Goal: Feedback & Contribution: Submit feedback/report problem

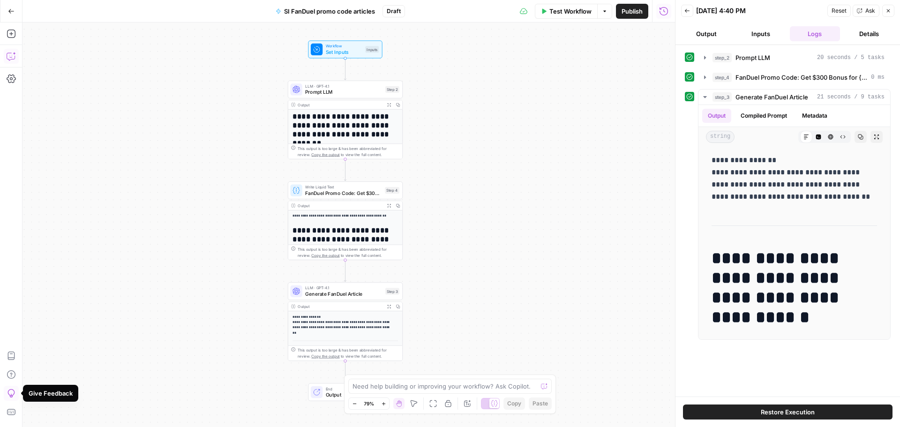
click at [9, 57] on icon "button" at bounding box center [11, 56] width 9 height 9
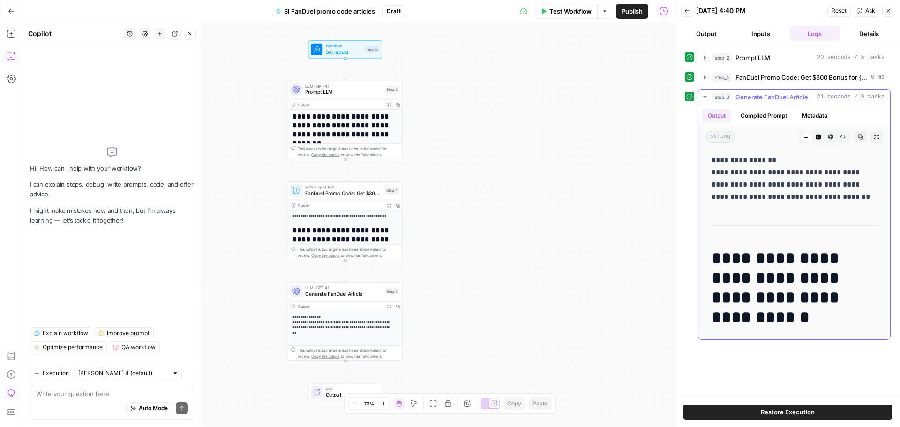
scroll to position [141, 0]
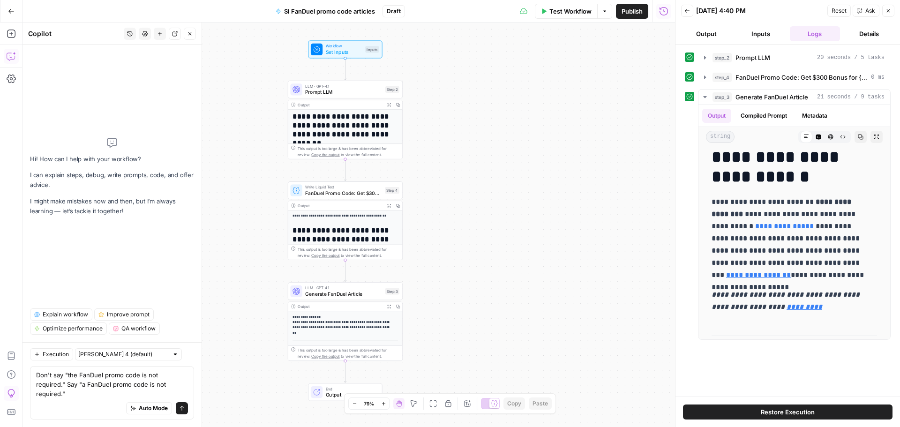
type textarea "Don't say "the FanDuel promo code is not required." Say "a FanDuel promo code i…"
click at [186, 411] on button "Send" at bounding box center [182, 408] width 12 height 12
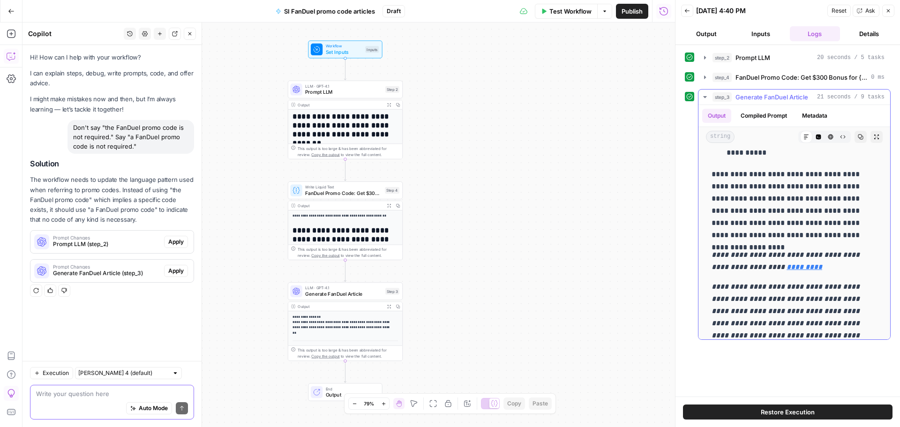
scroll to position [777, 0]
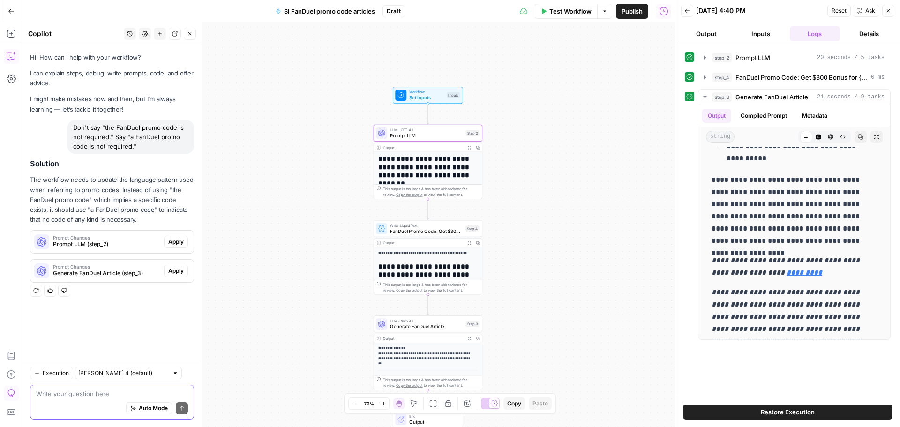
click at [169, 244] on span "Apply" at bounding box center [175, 242] width 15 height 8
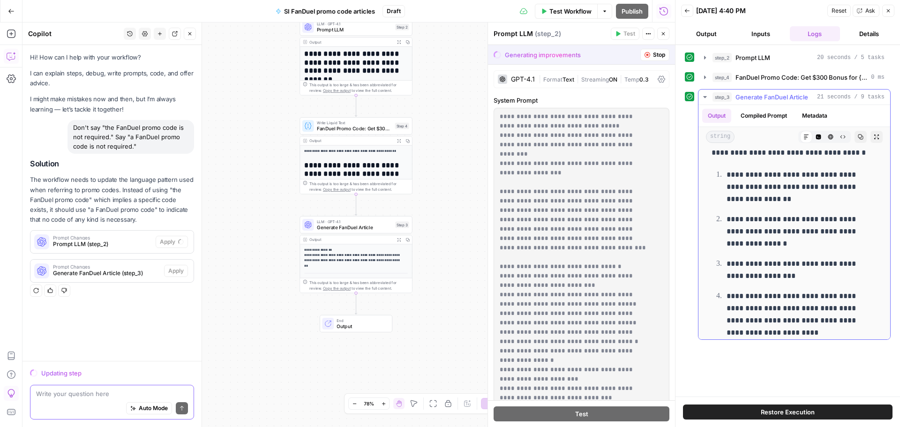
scroll to position [1011, 0]
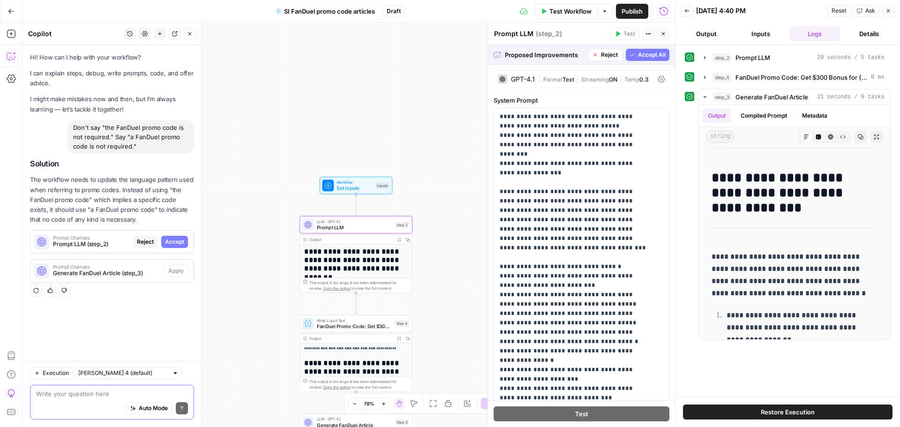
click at [182, 241] on span "Accept" at bounding box center [174, 242] width 19 height 8
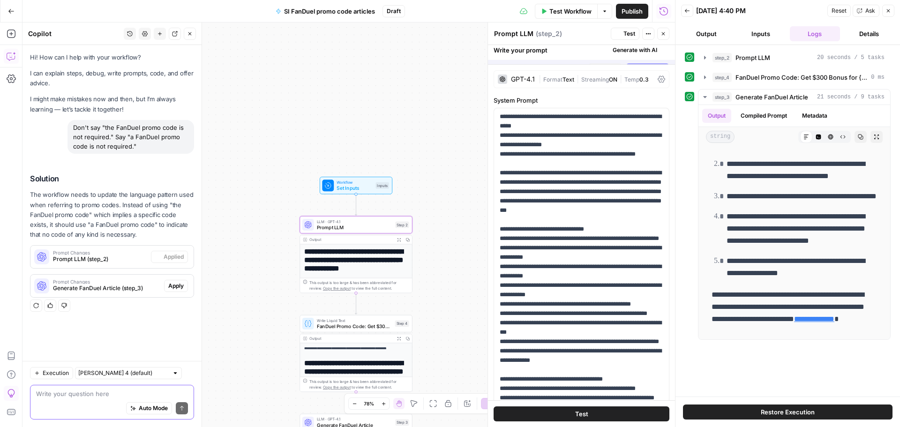
scroll to position [0, 0]
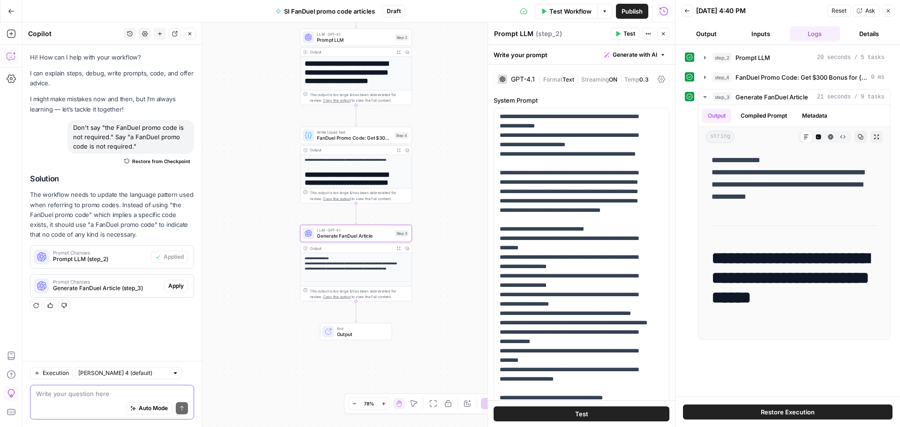
click at [176, 286] on span "Apply" at bounding box center [175, 286] width 15 height 8
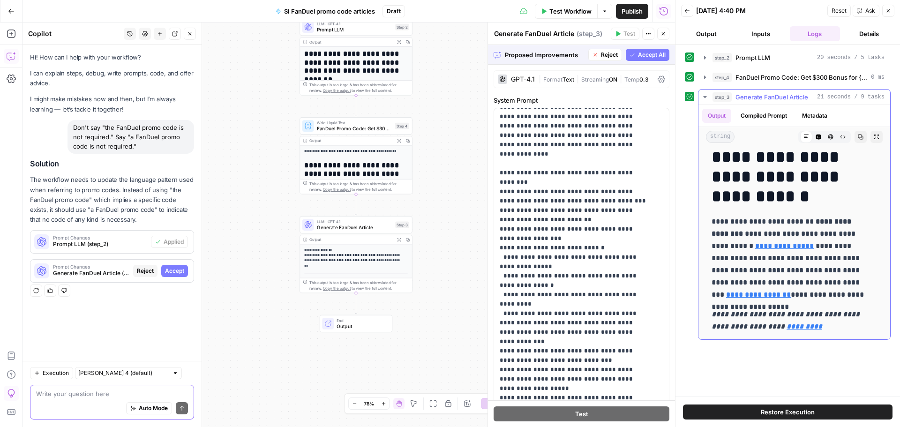
scroll to position [120, 0]
click at [170, 269] on span "Accept" at bounding box center [174, 271] width 19 height 8
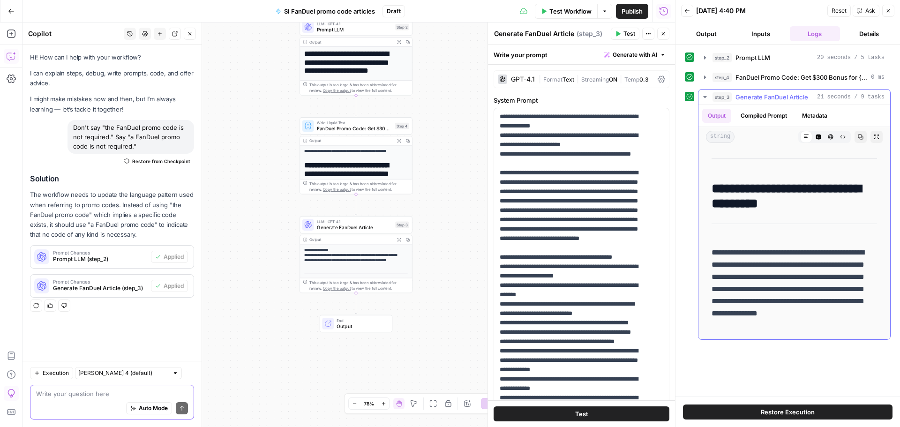
scroll to position [1433, 0]
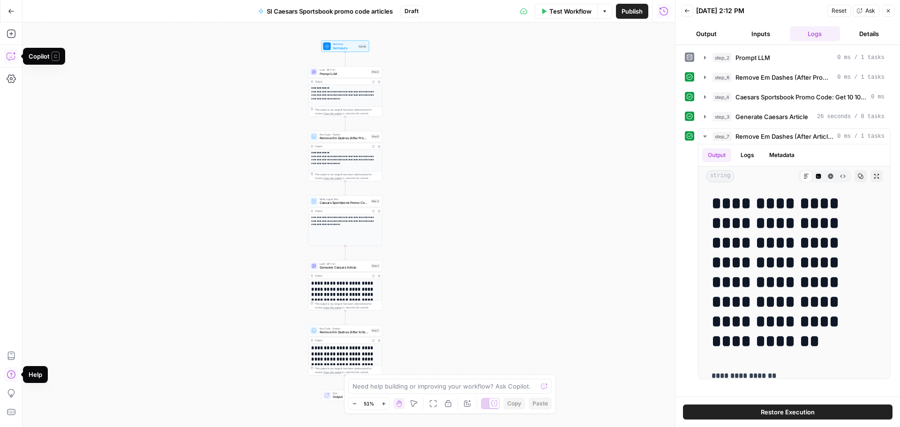
click at [13, 51] on button "Copilot" at bounding box center [11, 56] width 15 height 15
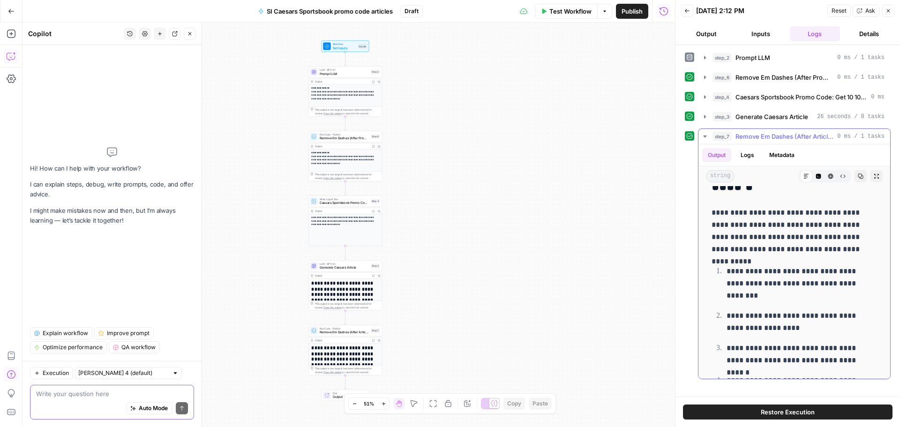
scroll to position [1453, 0]
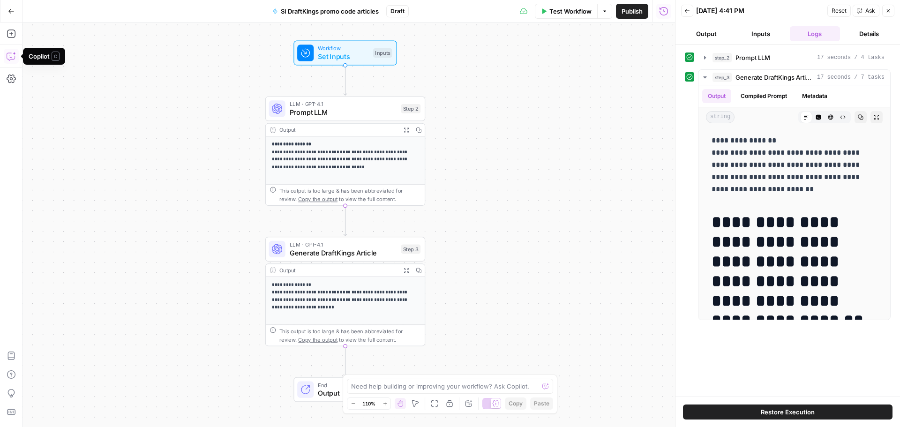
click at [15, 57] on icon "button" at bounding box center [11, 57] width 8 height 8
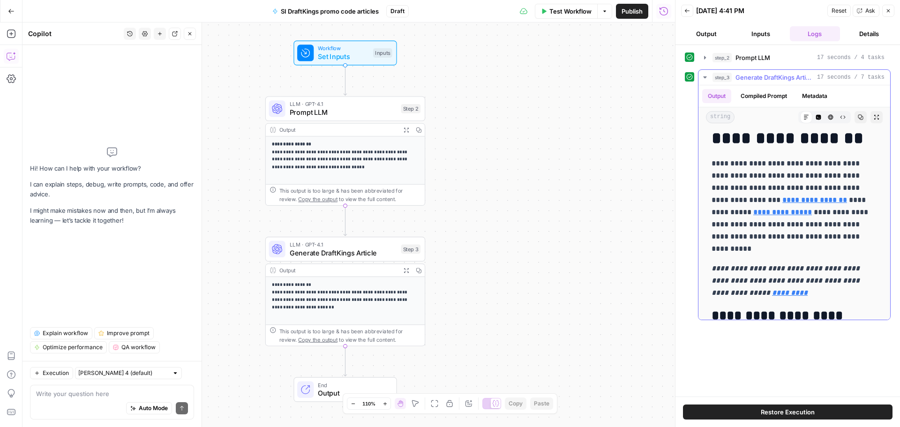
scroll to position [188, 0]
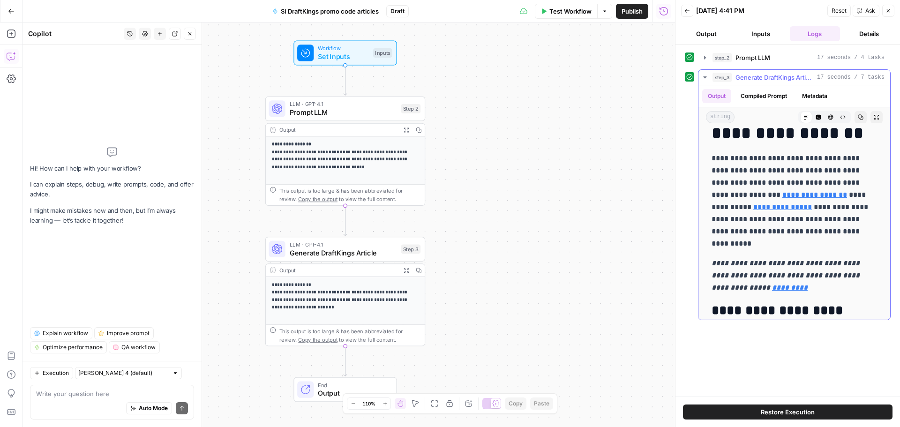
click at [820, 194] on link "**********" at bounding box center [815, 194] width 65 height 7
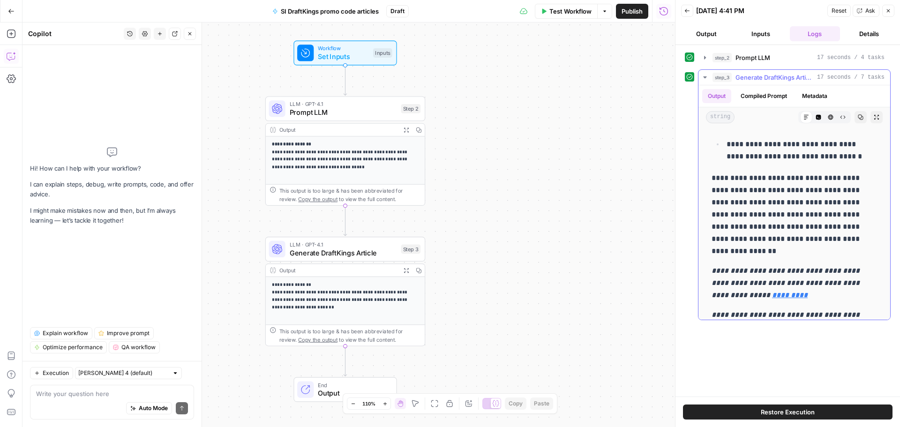
scroll to position [844, 0]
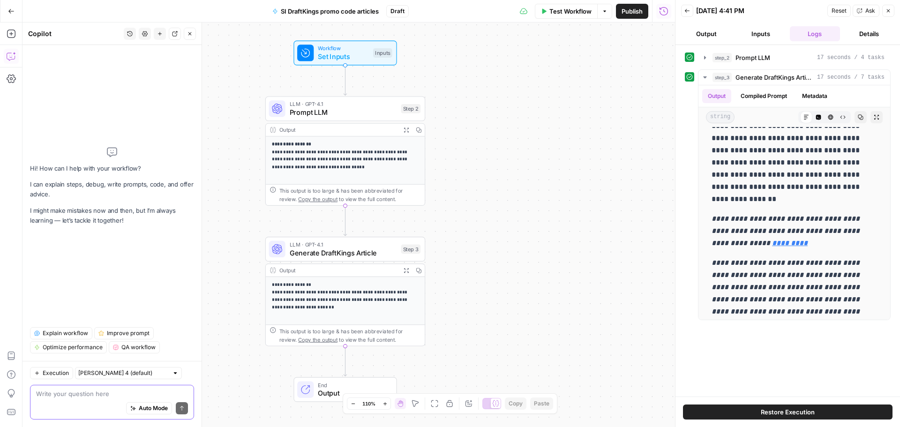
click at [87, 397] on textarea at bounding box center [112, 393] width 152 height 9
type textarea "DO NOT USE emojis anywhere in these articles."
click at [184, 410] on icon "submit" at bounding box center [182, 409] width 6 height 6
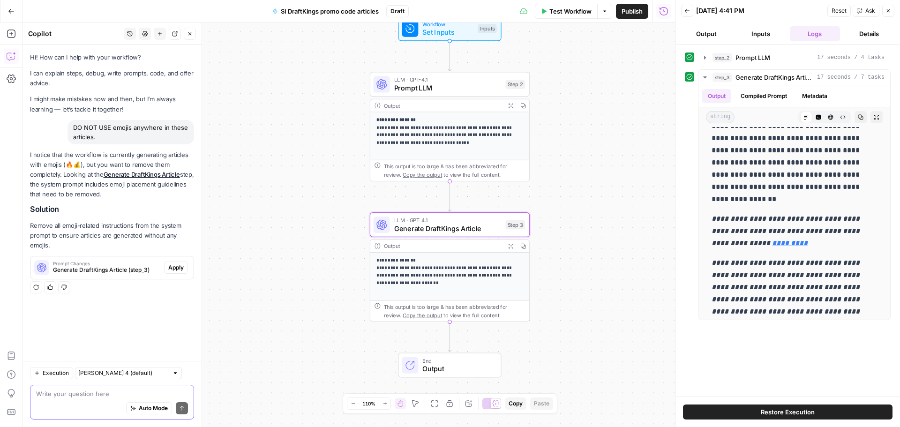
click at [177, 267] on span "Apply" at bounding box center [175, 267] width 15 height 8
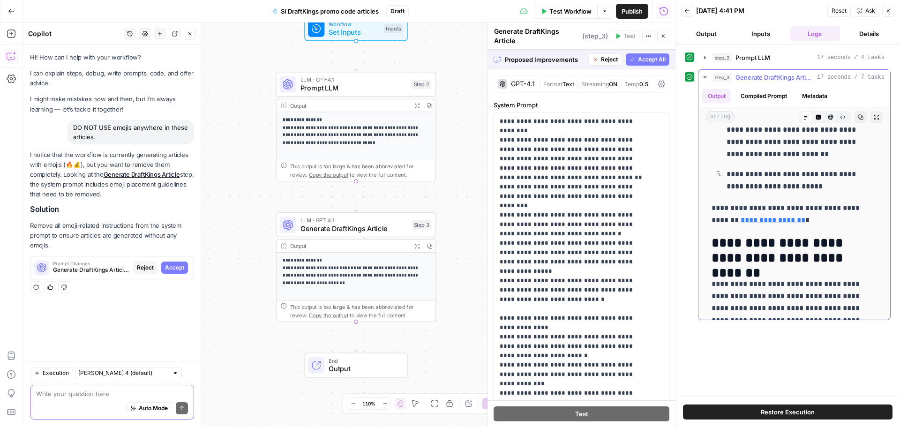
scroll to position [1302, 0]
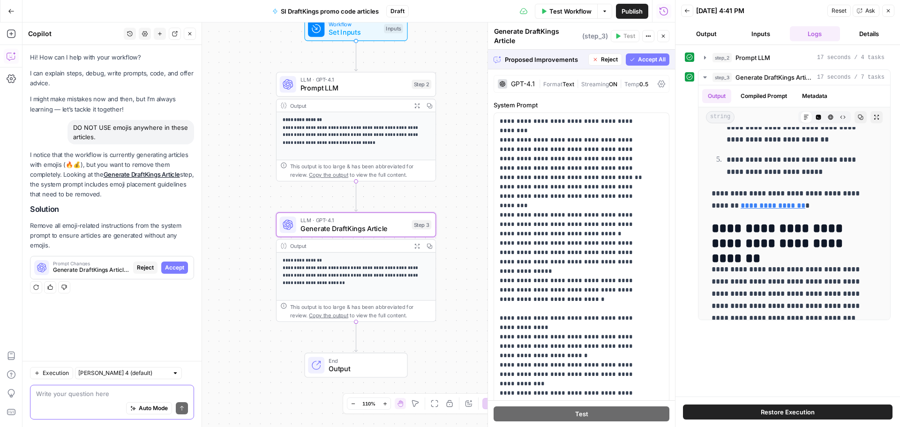
click at [182, 270] on span "Accept" at bounding box center [174, 267] width 19 height 8
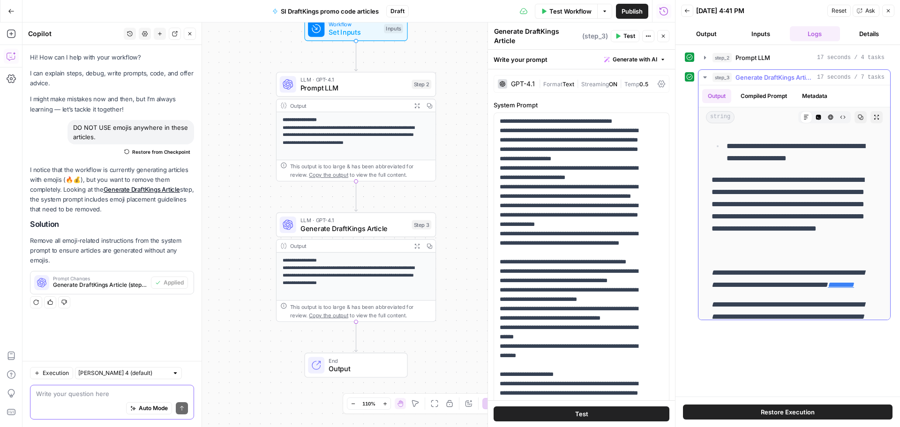
scroll to position [775, 0]
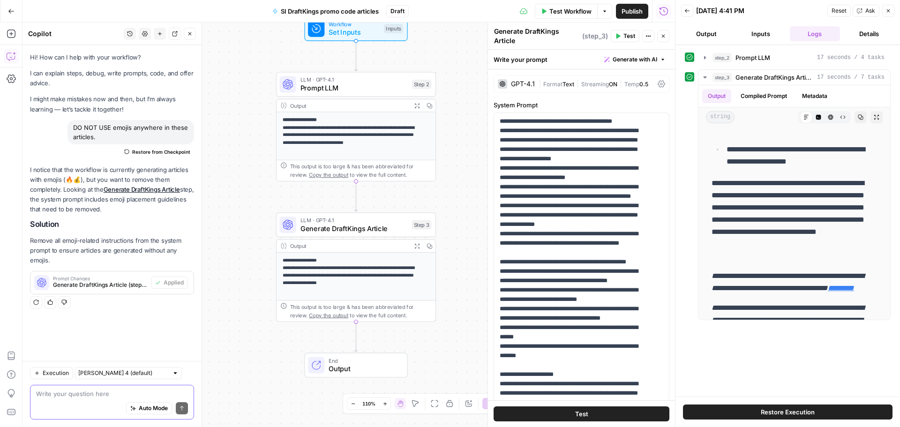
click at [580, 10] on span "Test Workflow" at bounding box center [570, 11] width 42 height 9
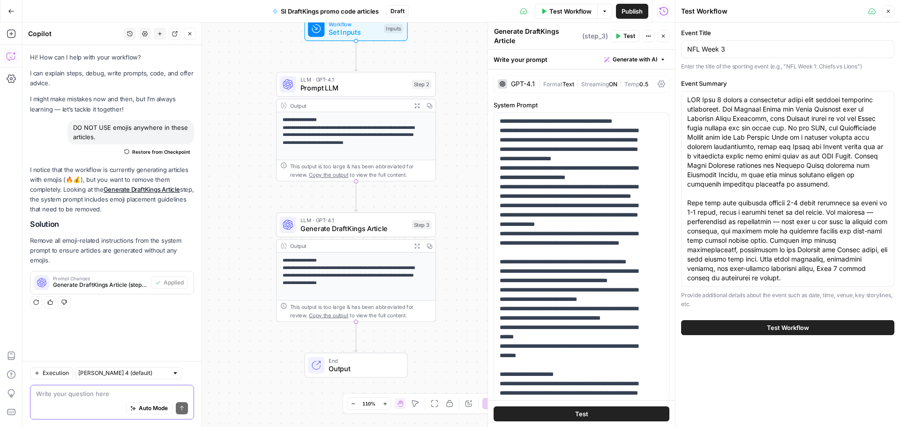
click at [798, 325] on span "Test Workflow" at bounding box center [788, 327] width 42 height 9
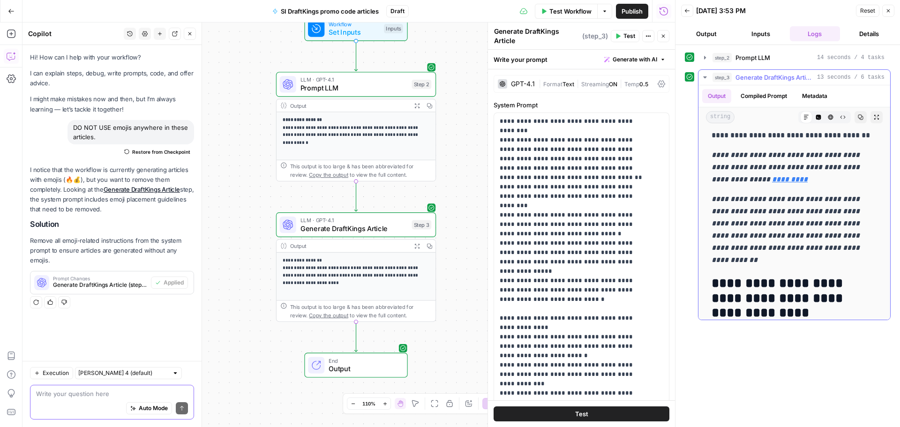
scroll to position [1229, 0]
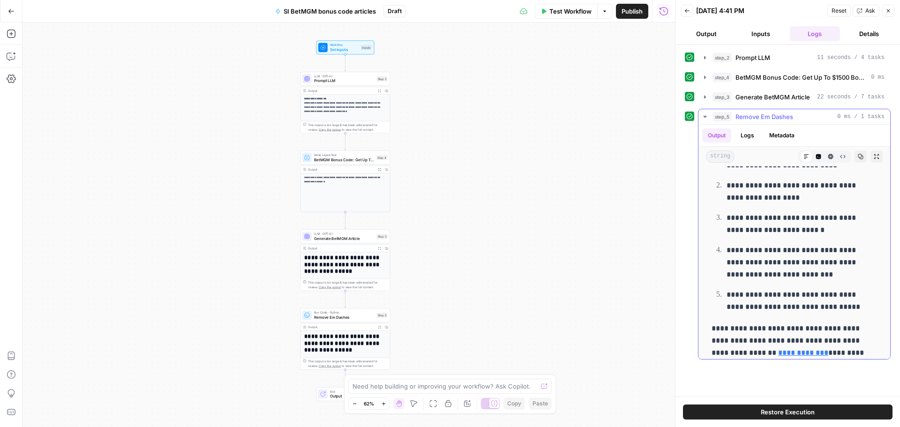
scroll to position [1152, 0]
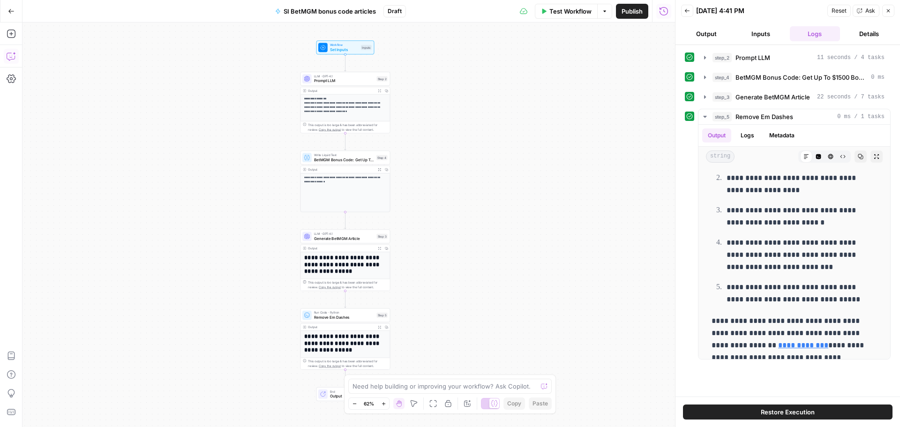
click at [11, 60] on icon "button" at bounding box center [11, 56] width 9 height 9
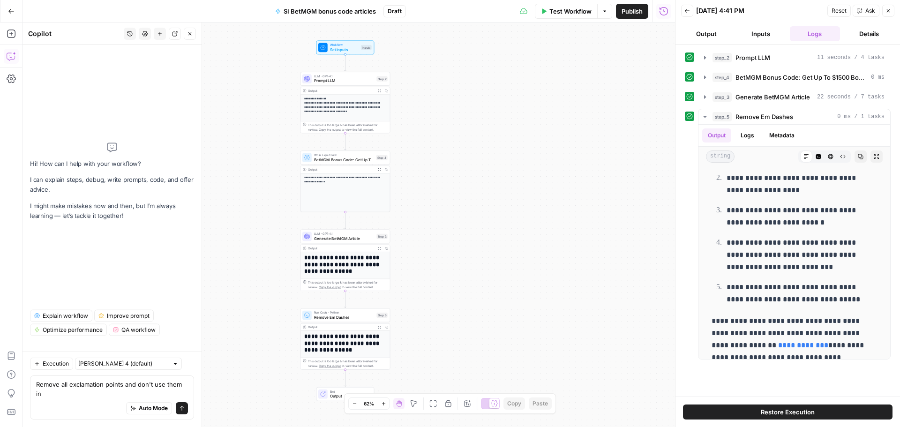
scroll to position [0, 0]
type textarea "Remove all exclamation points and don't use them in any articles."
click at [179, 407] on button "Send" at bounding box center [182, 408] width 12 height 12
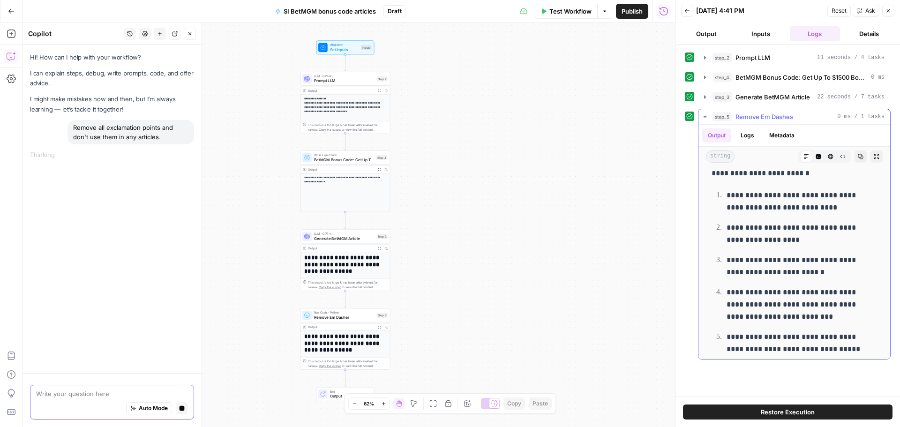
scroll to position [1152, 0]
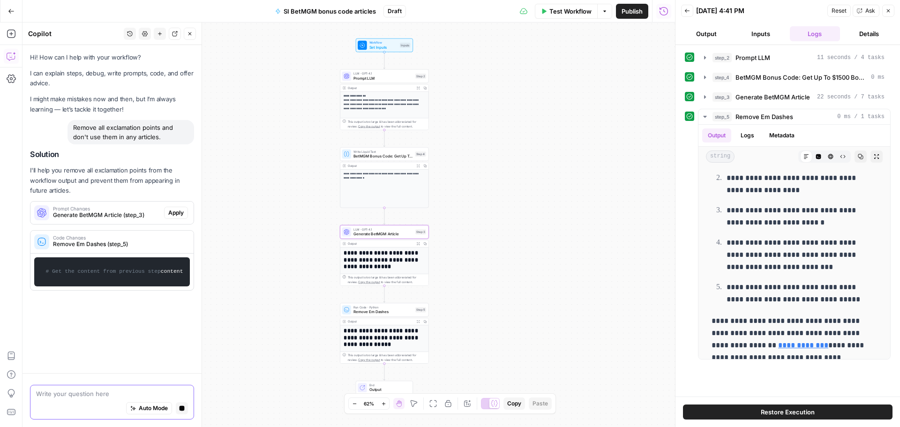
click at [175, 214] on span "Apply" at bounding box center [175, 213] width 15 height 8
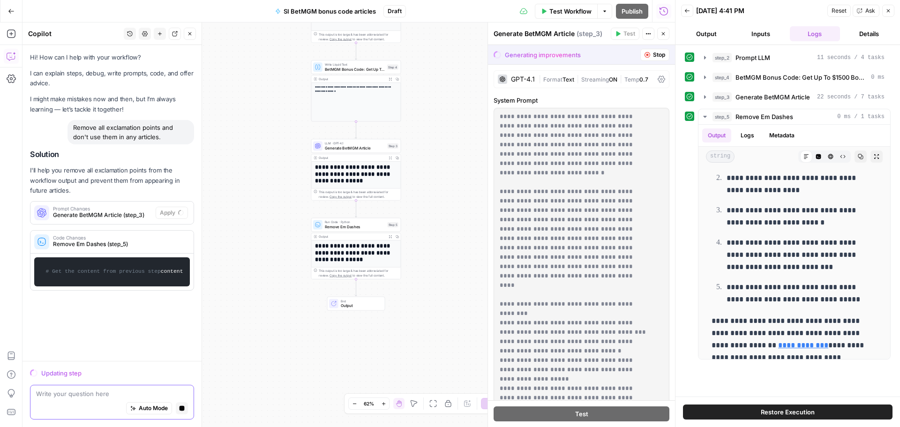
click at [75, 388] on div "Write your question here Auto Mode Stop generating" at bounding box center [112, 402] width 164 height 35
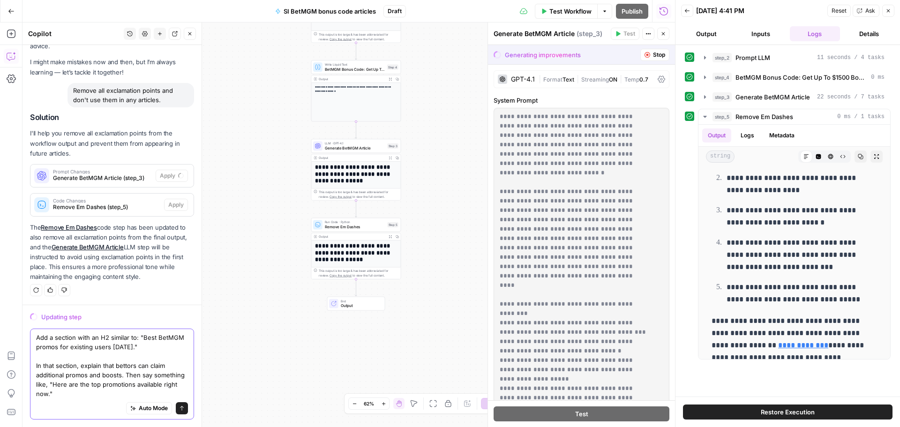
scroll to position [56, 0]
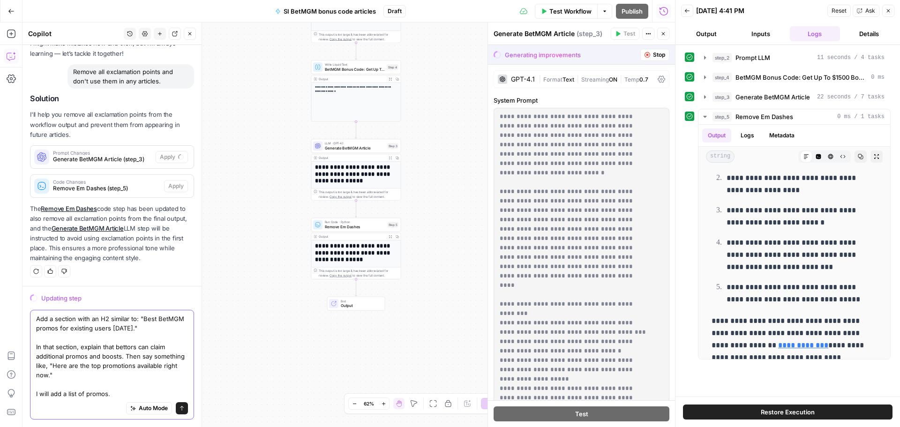
type textarea "Add a section with an H2 similar to: "Best BetMGM promos for existing users tod…"
click at [177, 411] on button "Send" at bounding box center [182, 408] width 12 height 12
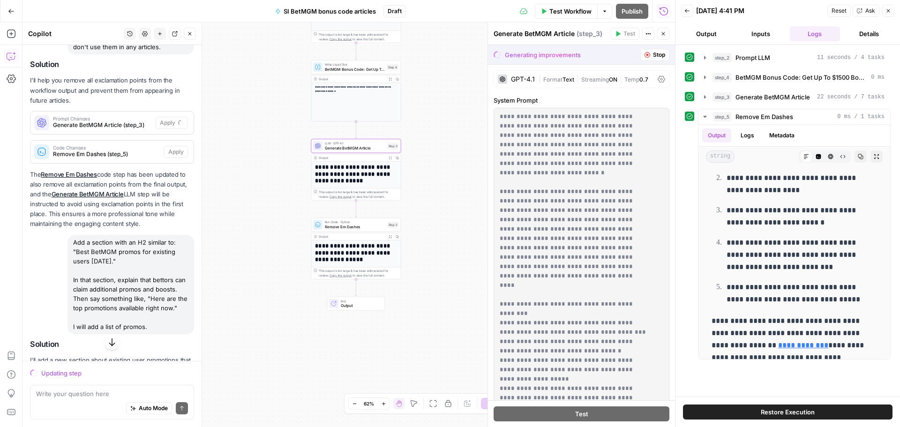
scroll to position [33, 0]
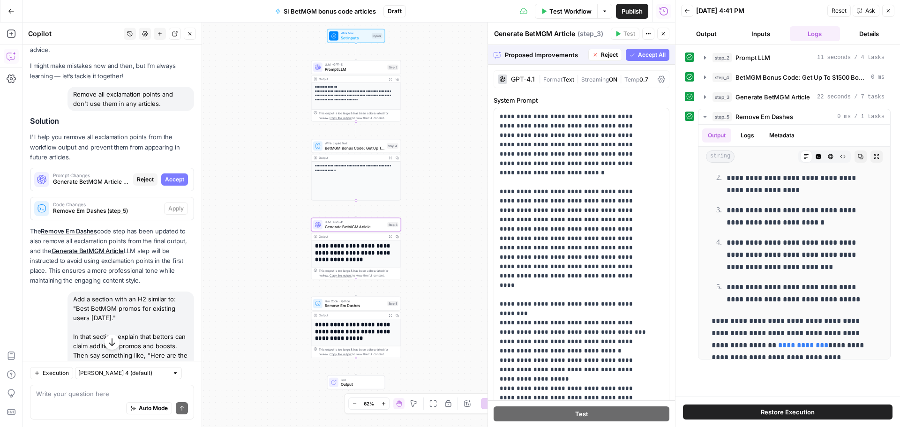
click at [165, 177] on span "Accept" at bounding box center [174, 179] width 19 height 8
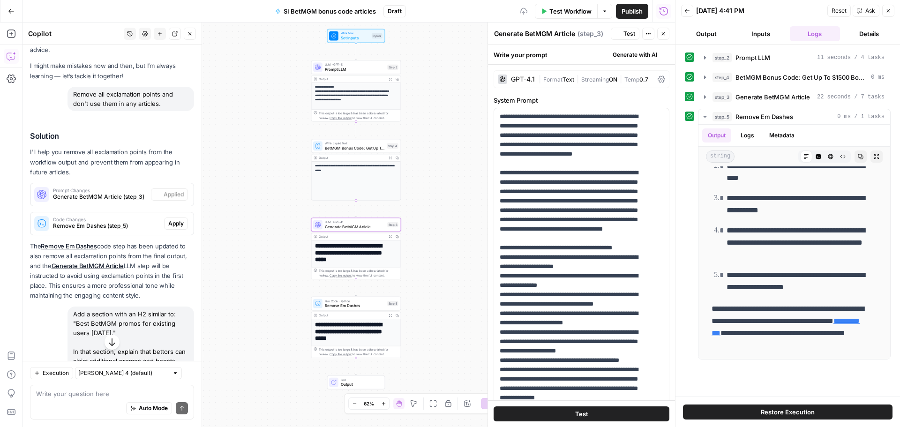
scroll to position [0, 0]
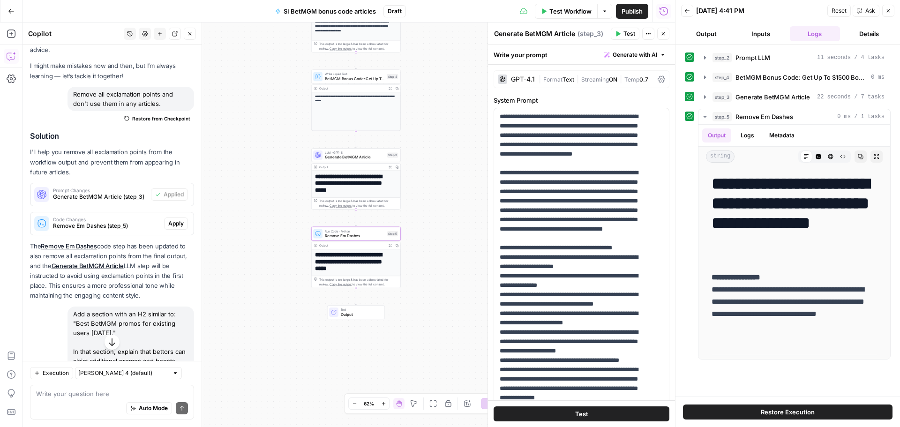
click at [171, 229] on button "Apply" at bounding box center [176, 224] width 24 height 12
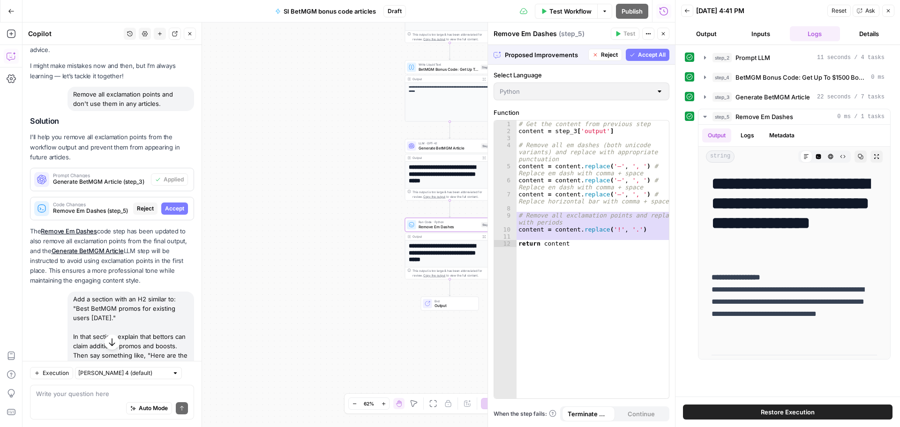
click at [165, 206] on span "Accept" at bounding box center [174, 208] width 19 height 8
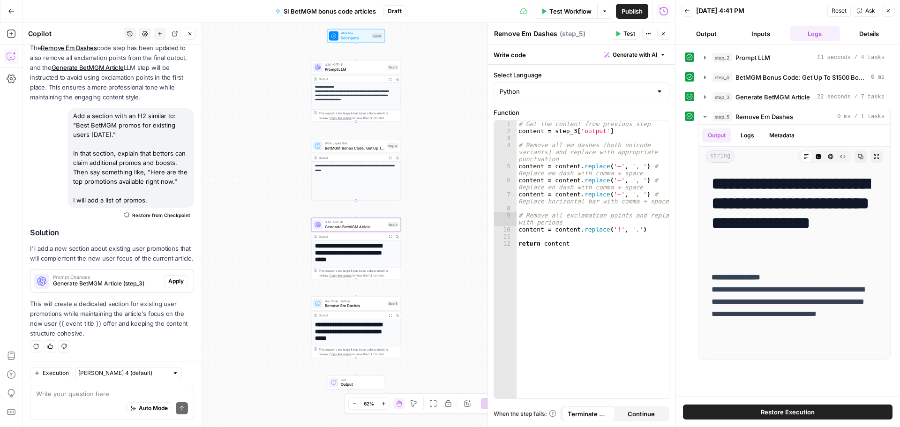
click at [172, 281] on span "Apply" at bounding box center [175, 281] width 15 height 8
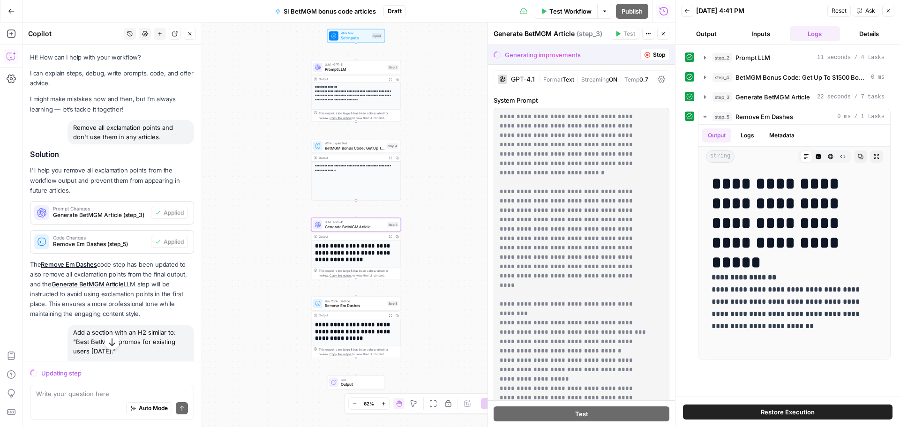
scroll to position [221, 0]
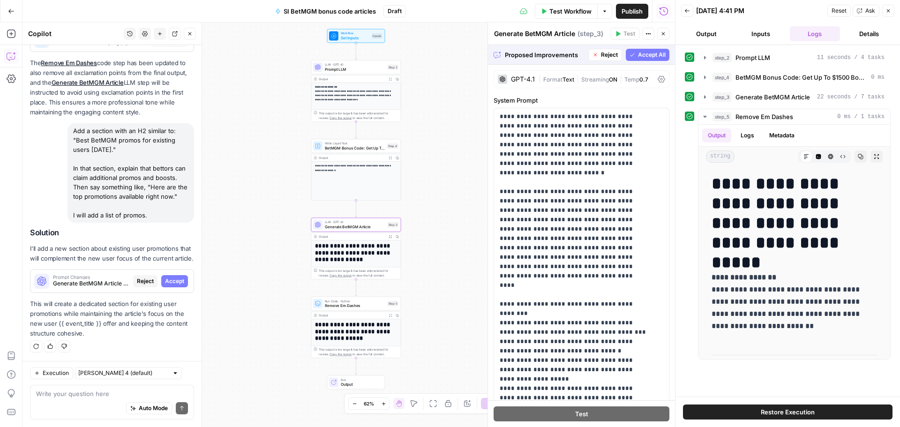
click at [164, 290] on div "Prompt Changes Generate BetMGM Article (step_3) Reject Accept" at bounding box center [111, 281] width 163 height 23
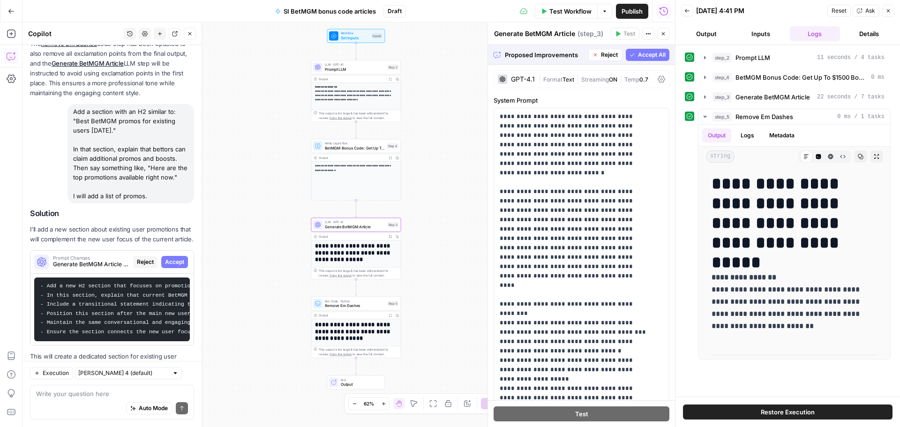
click at [165, 266] on span "Accept" at bounding box center [174, 262] width 19 height 8
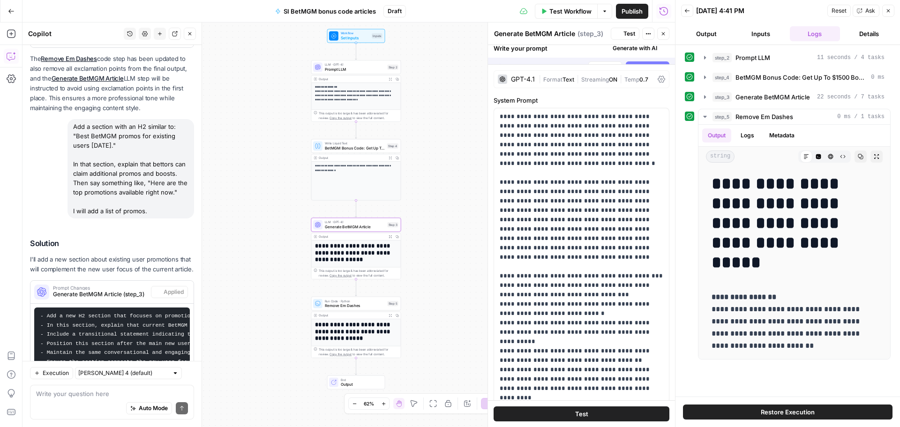
scroll to position [330, 0]
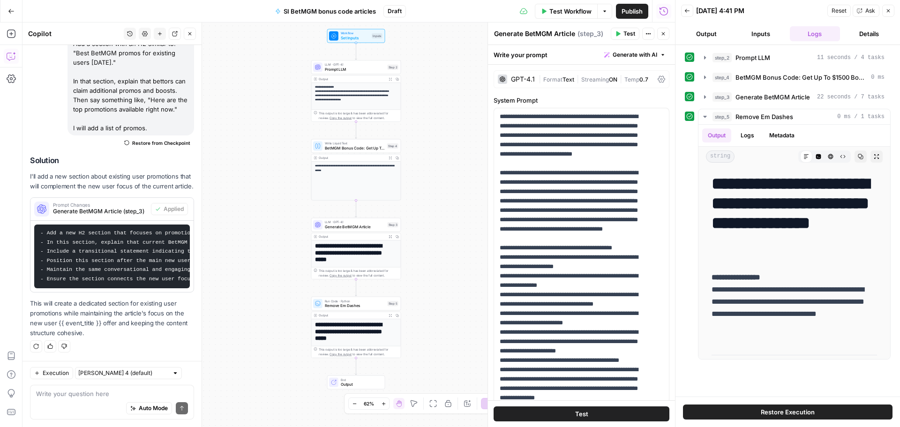
click at [365, 75] on div "**********" at bounding box center [356, 90] width 90 height 61
click at [361, 74] on div "LLM · GPT-4.1 Prompt LLM Step 2 Copy step Delete step Add Note Test" at bounding box center [356, 67] width 90 height 14
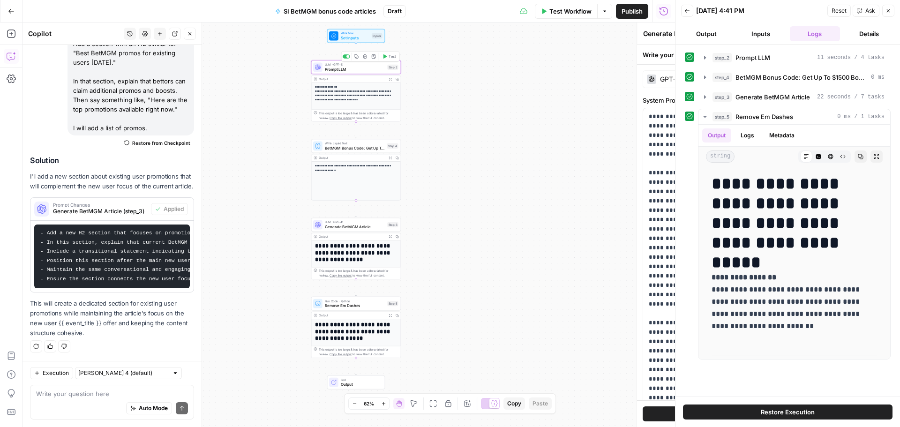
type textarea "Prompt LLM"
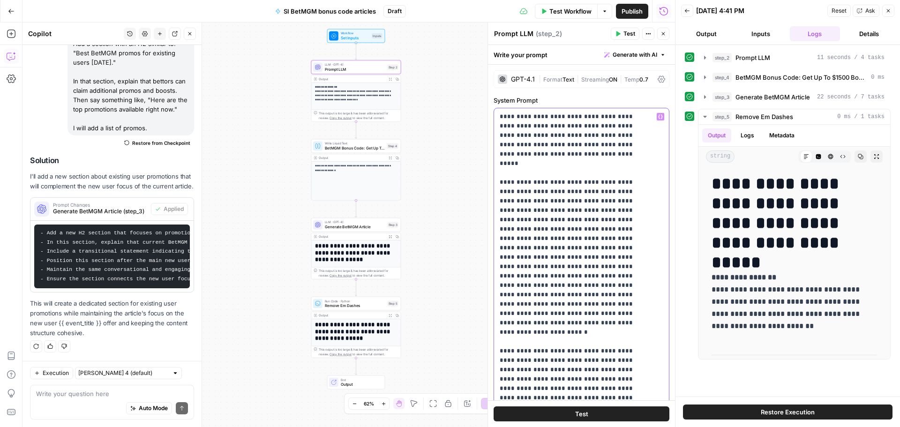
click at [604, 98] on input "text" at bounding box center [601, 94] width 83 height 9
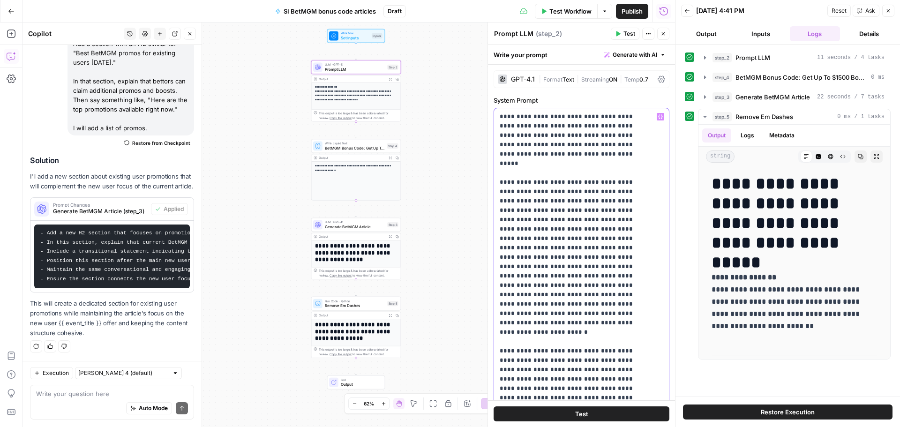
copy p "**********"
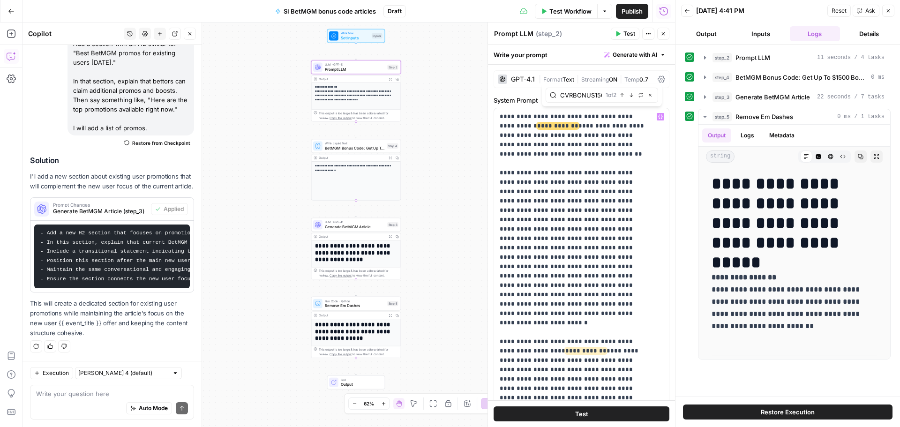
type input "CVRBONUS1500"
click at [651, 94] on icon "button" at bounding box center [650, 95] width 5 height 5
click at [327, 96] on p "**********" at bounding box center [354, 93] width 78 height 17
click at [333, 229] on span "Generate BetMGM Article" at bounding box center [355, 227] width 60 height 6
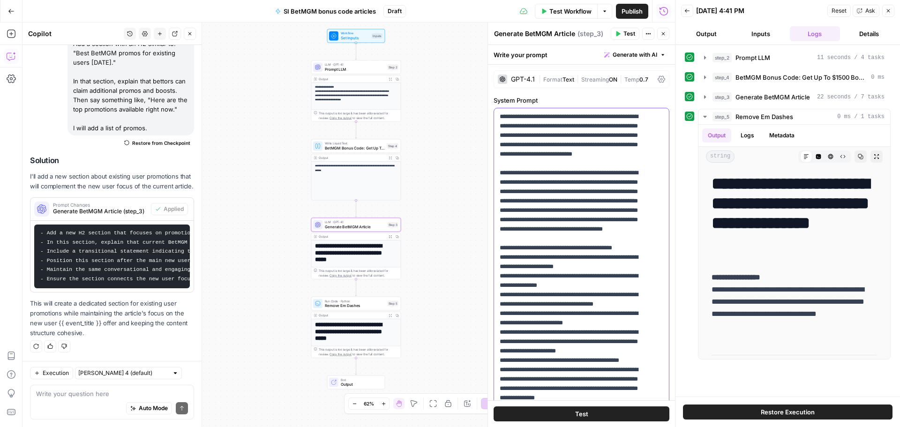
copy p "**********"
type input "CVRBONUS1500"
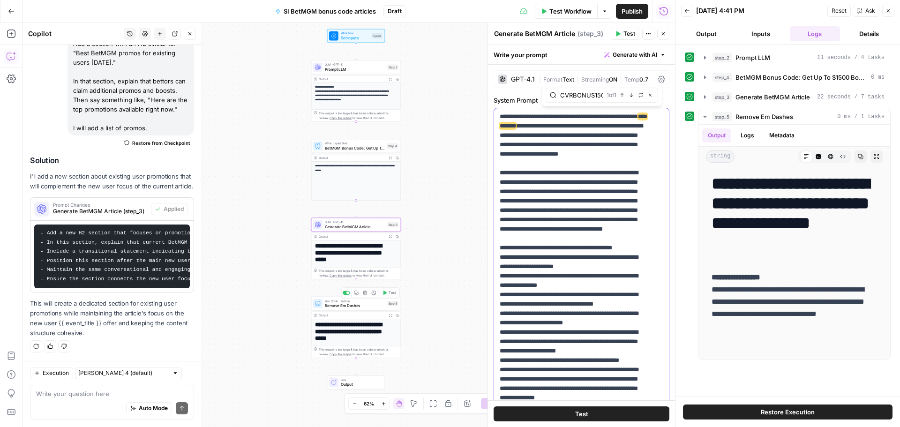
click at [576, 16] on button "Test Workflow" at bounding box center [566, 11] width 63 height 15
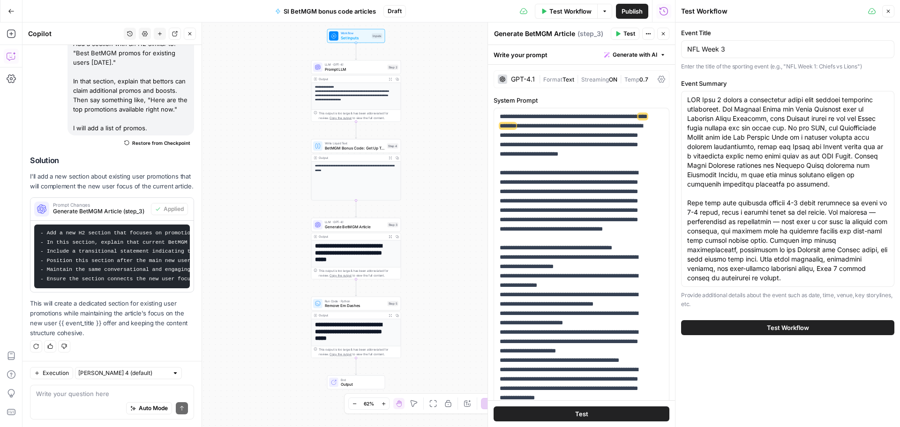
click at [810, 333] on button "Test Workflow" at bounding box center [787, 327] width 213 height 15
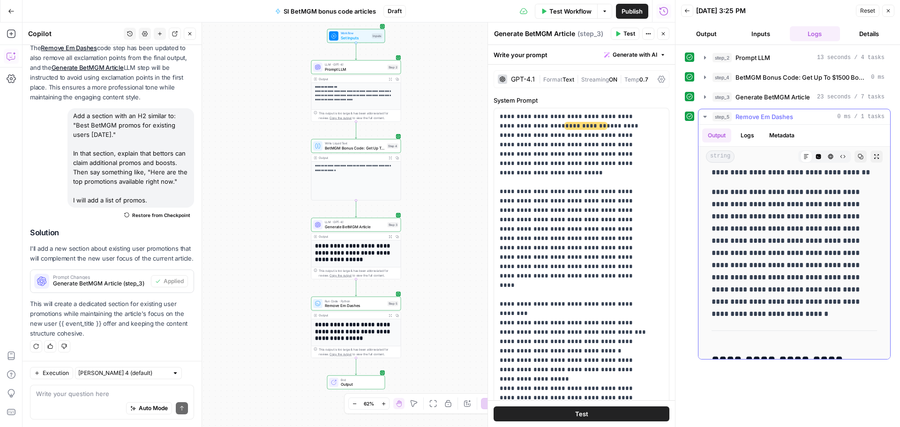
scroll to position [1115, 0]
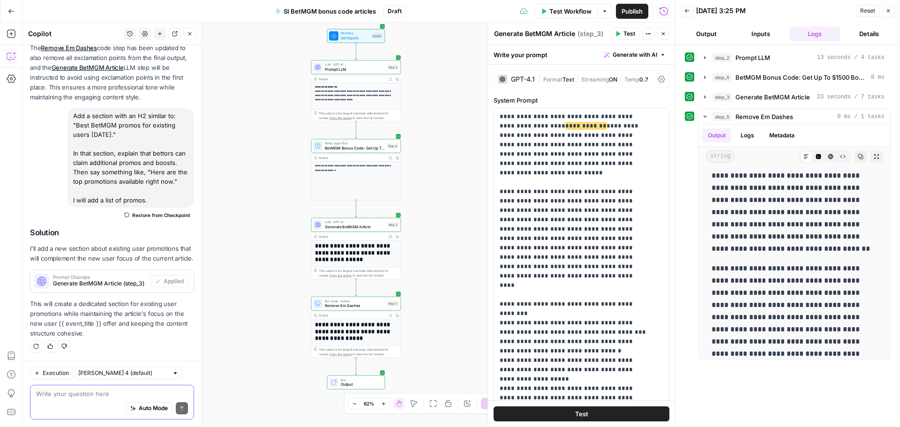
click at [85, 393] on textarea at bounding box center [112, 393] width 152 height 9
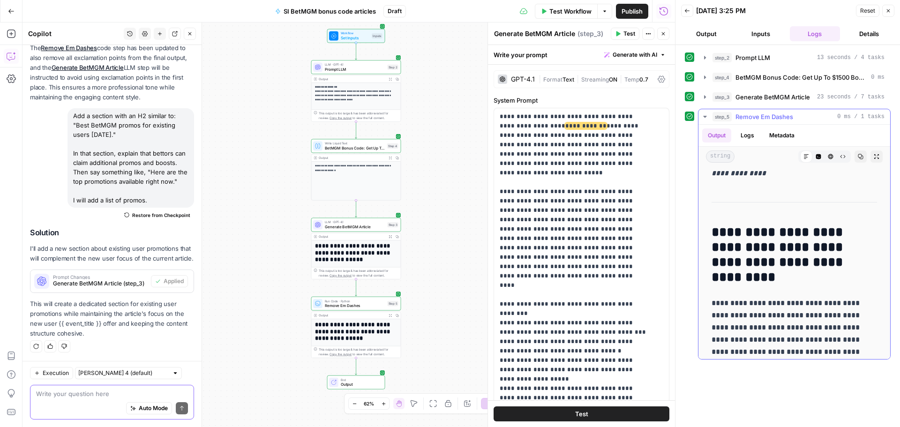
scroll to position [974, 0]
type textarea "A"
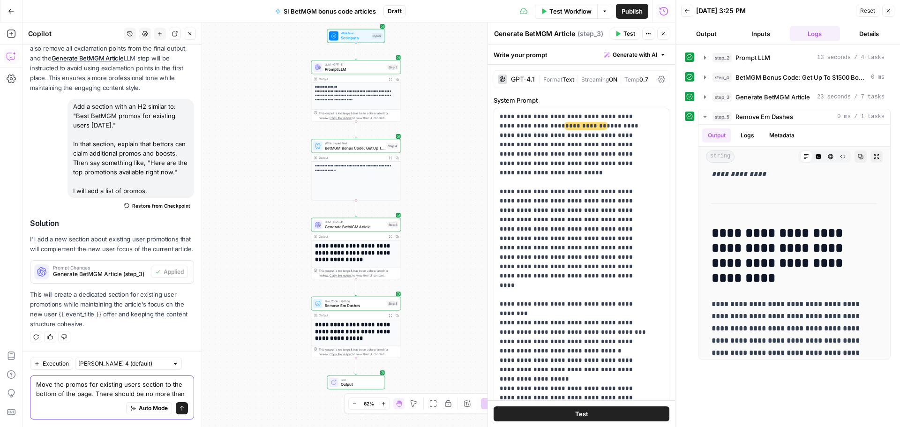
scroll to position [270, 0]
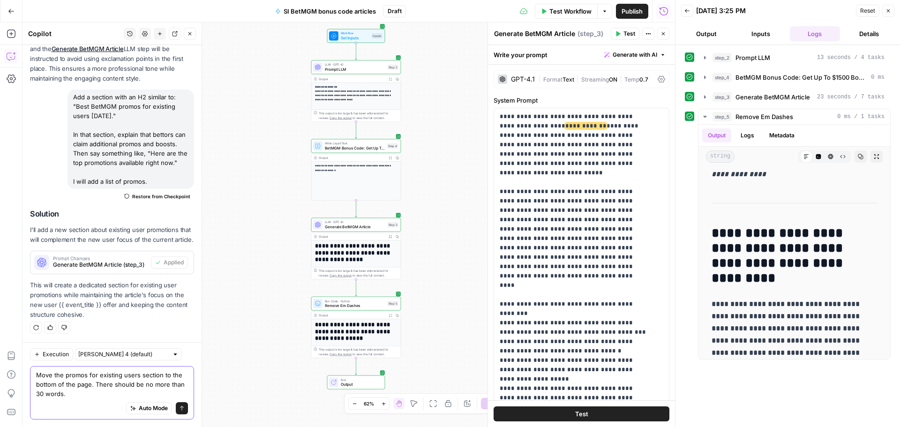
type textarea "Move the promos for existing users section to the bottom of the page. There sho…"
click at [178, 410] on button "Send" at bounding box center [182, 408] width 12 height 12
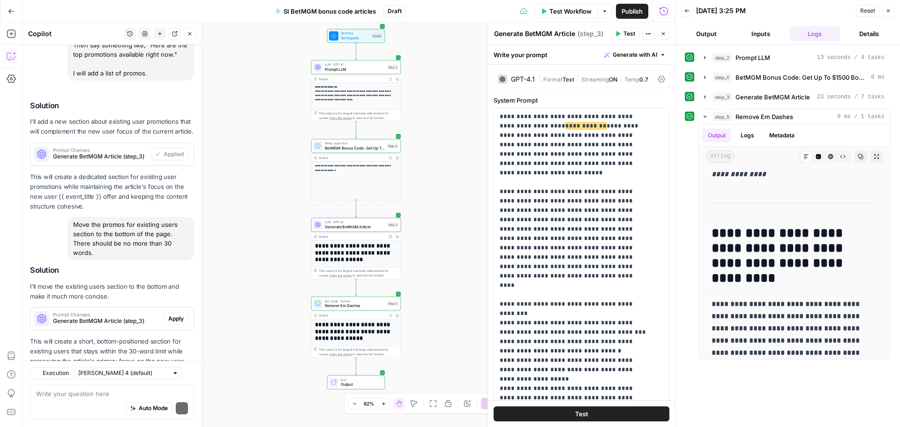
scroll to position [416, 0]
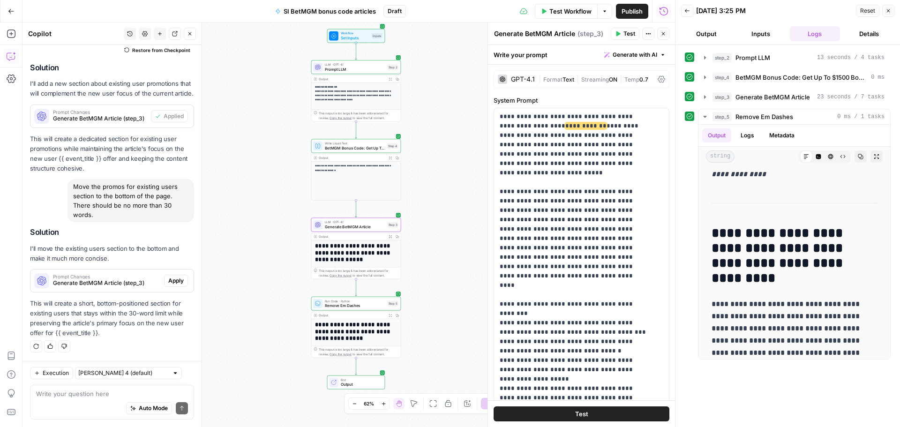
click at [168, 280] on span "Apply" at bounding box center [175, 281] width 15 height 8
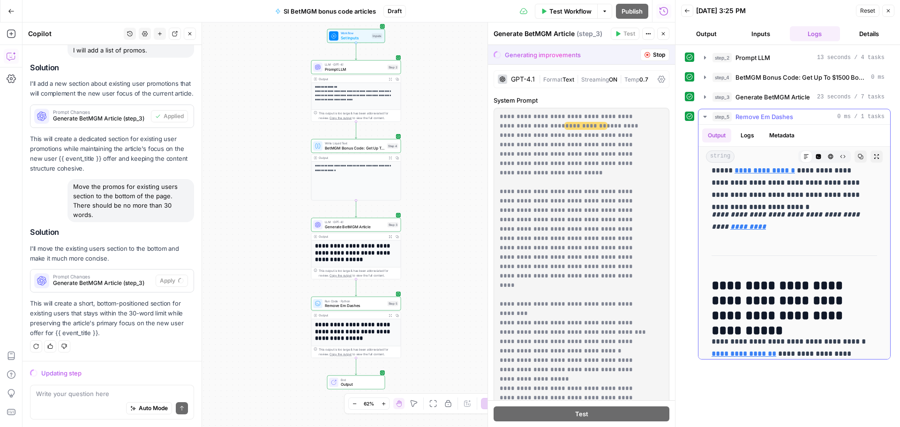
scroll to position [224, 0]
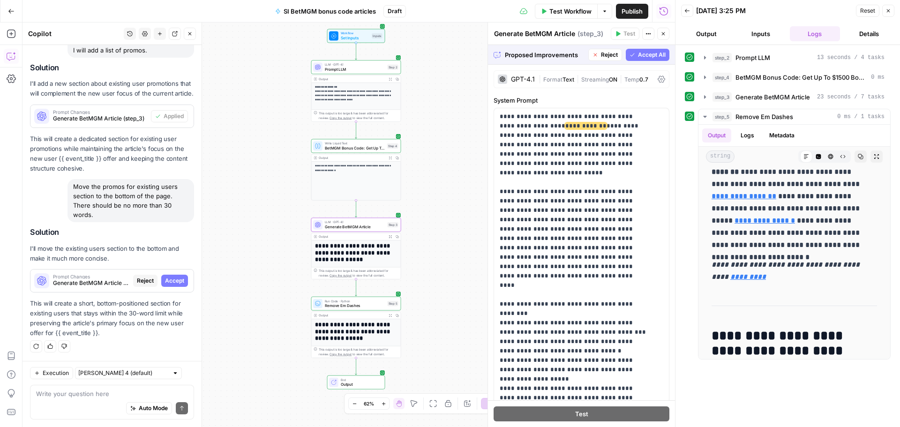
click at [173, 285] on button "Accept" at bounding box center [174, 281] width 27 height 12
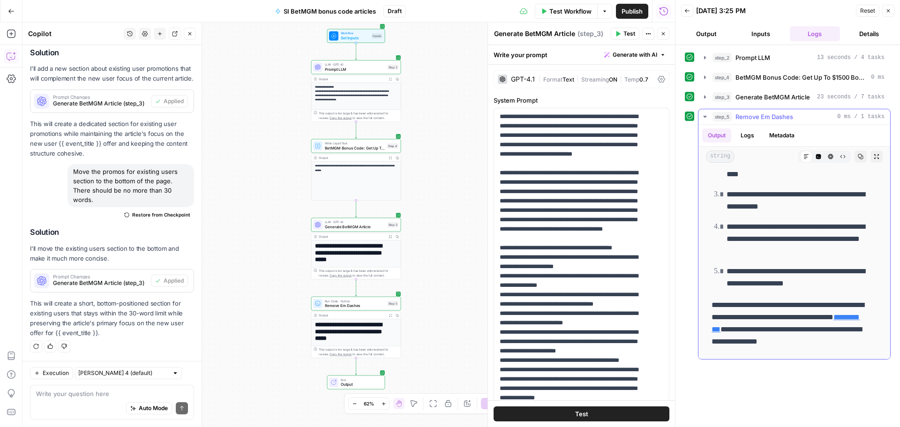
scroll to position [1490, 0]
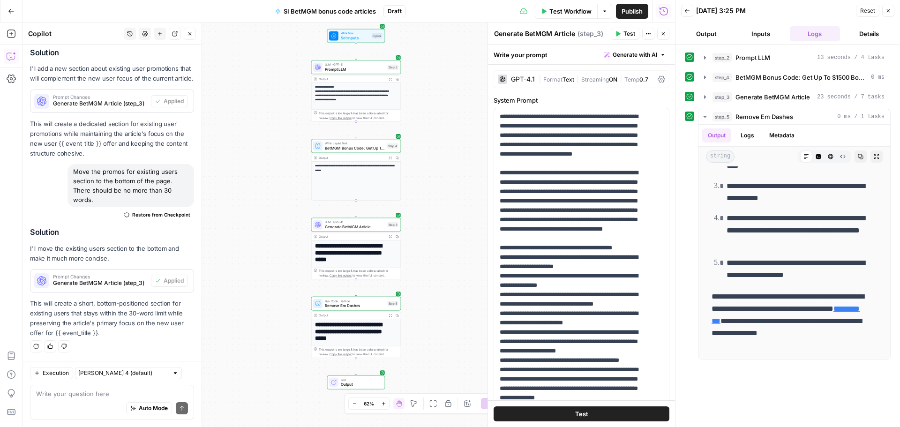
click at [566, 14] on span "Test Workflow" at bounding box center [570, 11] width 42 height 9
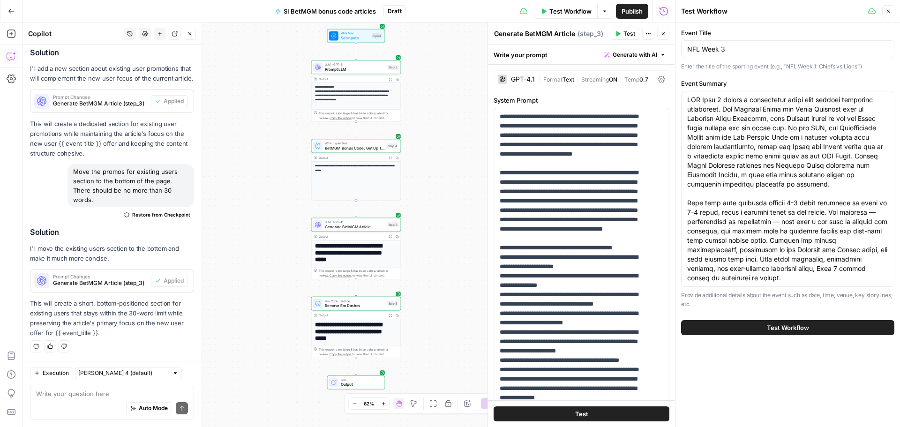
click at [786, 324] on span "Test Workflow" at bounding box center [788, 327] width 42 height 9
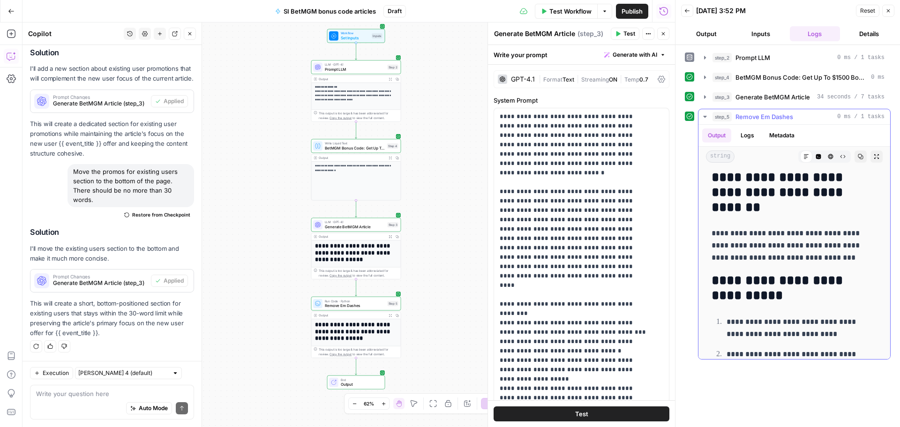
scroll to position [890, 0]
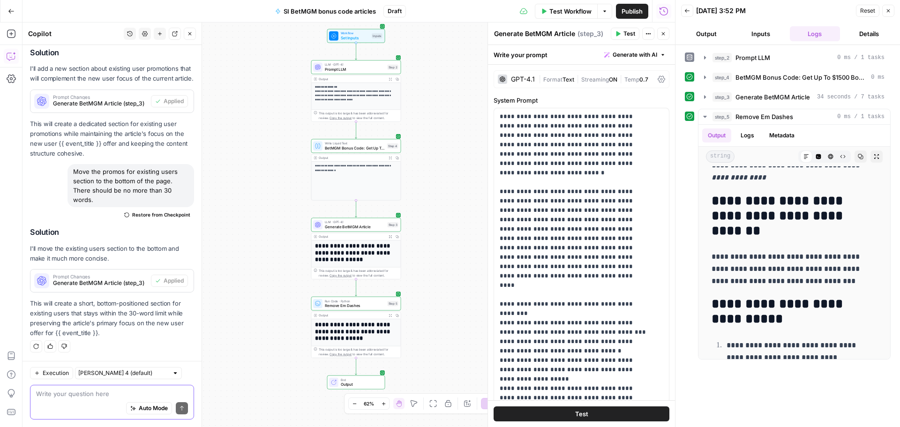
click at [102, 391] on textarea at bounding box center [112, 393] width 152 height 9
click at [50, 392] on div "Give Feedback" at bounding box center [51, 393] width 44 height 9
drag, startPoint x: 85, startPoint y: 395, endPoint x: 73, endPoint y: 398, distance: 12.1
click at [85, 395] on textarea "Moce the existing users" at bounding box center [112, 393] width 152 height 9
click at [50, 393] on textarea "Moce the existing users" at bounding box center [112, 393] width 152 height 9
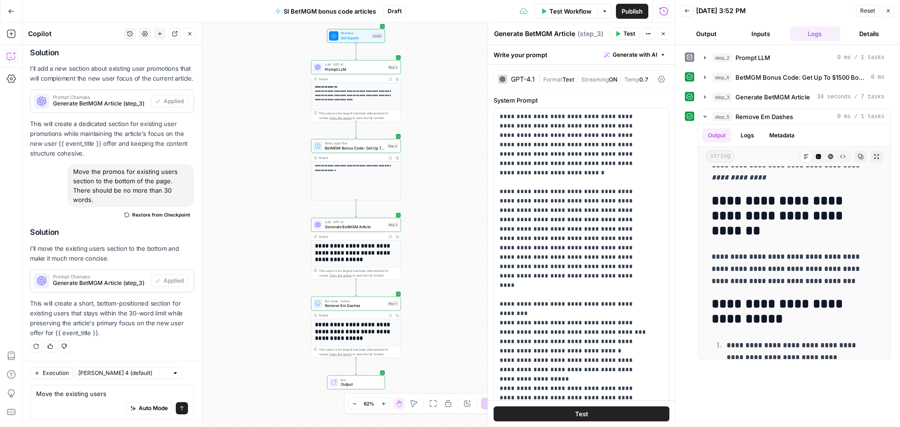
click at [110, 388] on div "Move the existing users Move the existing users Auto Mode Send" at bounding box center [112, 402] width 164 height 35
click at [114, 392] on textarea "Move the existing users" at bounding box center [112, 393] width 152 height 9
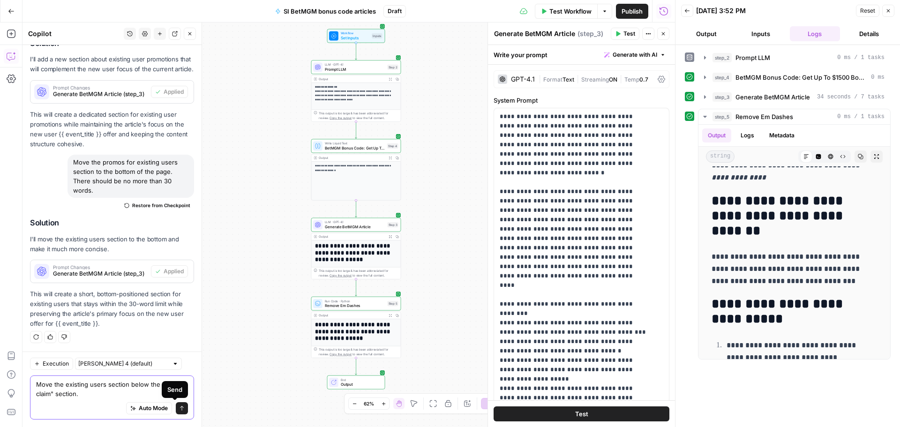
type textarea "Move the existing users section below the "How to claim" section."
click at [176, 405] on button "Send" at bounding box center [182, 408] width 12 height 12
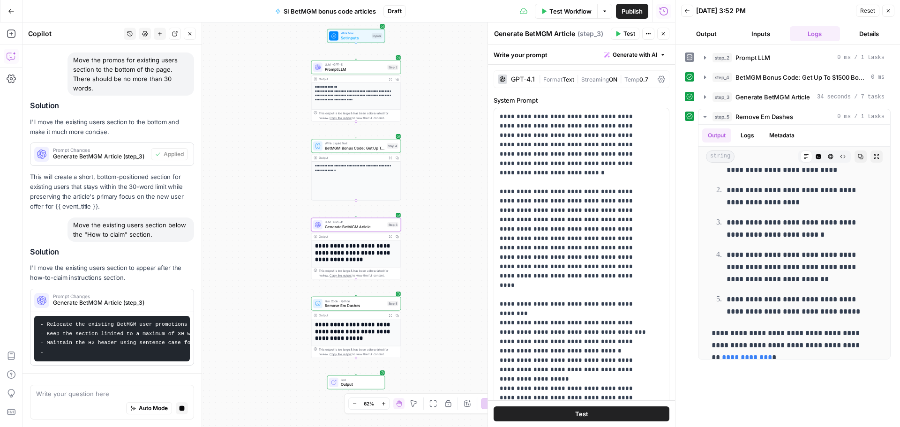
scroll to position [519, 0]
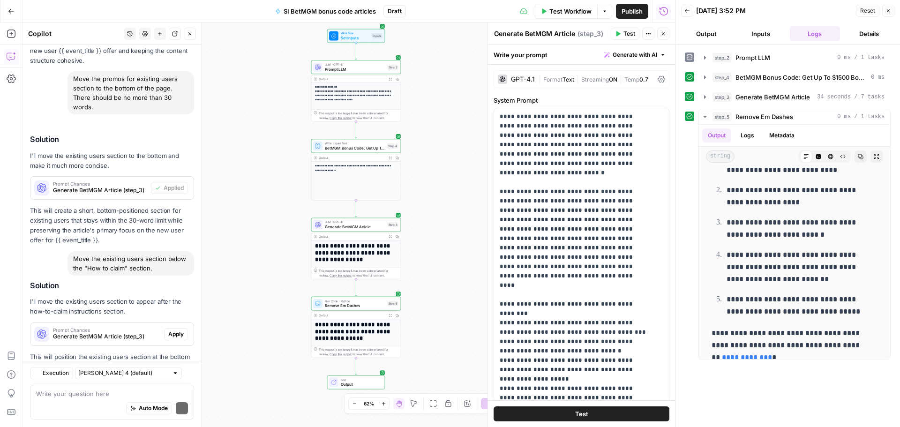
click at [174, 352] on p "This will position the existing users section at the bottom of the article, aft…" at bounding box center [112, 367] width 164 height 30
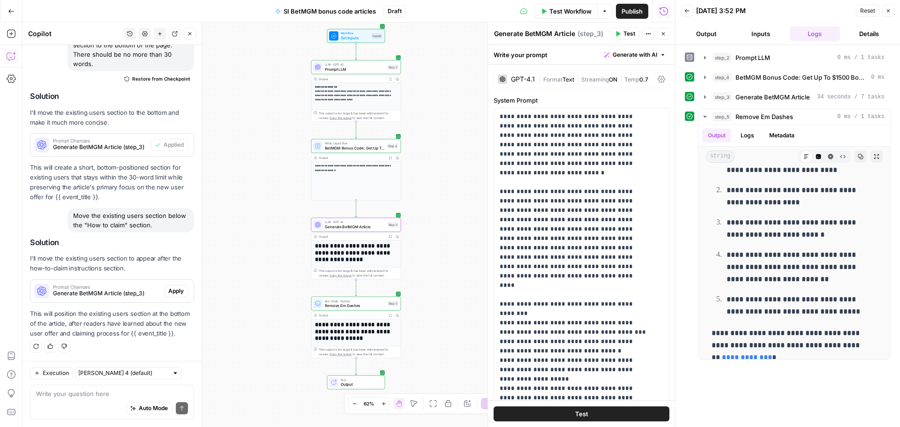
click at [175, 288] on div "Prompt Changes Generate BetMGM Article (step_3) Apply" at bounding box center [111, 291] width 163 height 15
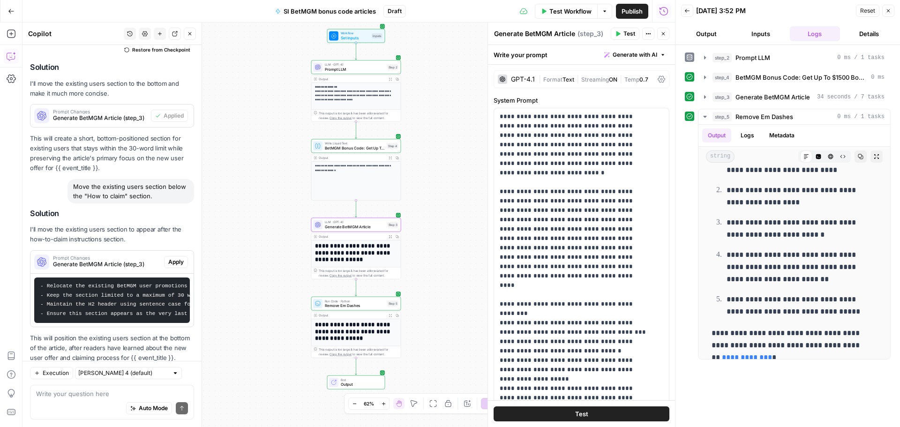
click at [174, 266] on span "Apply" at bounding box center [175, 262] width 15 height 8
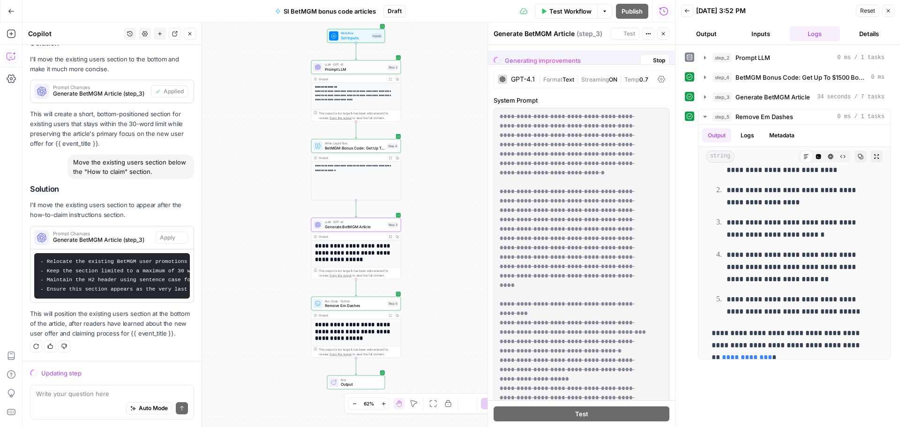
scroll to position [593, 0]
